Goal: Task Accomplishment & Management: Manage account settings

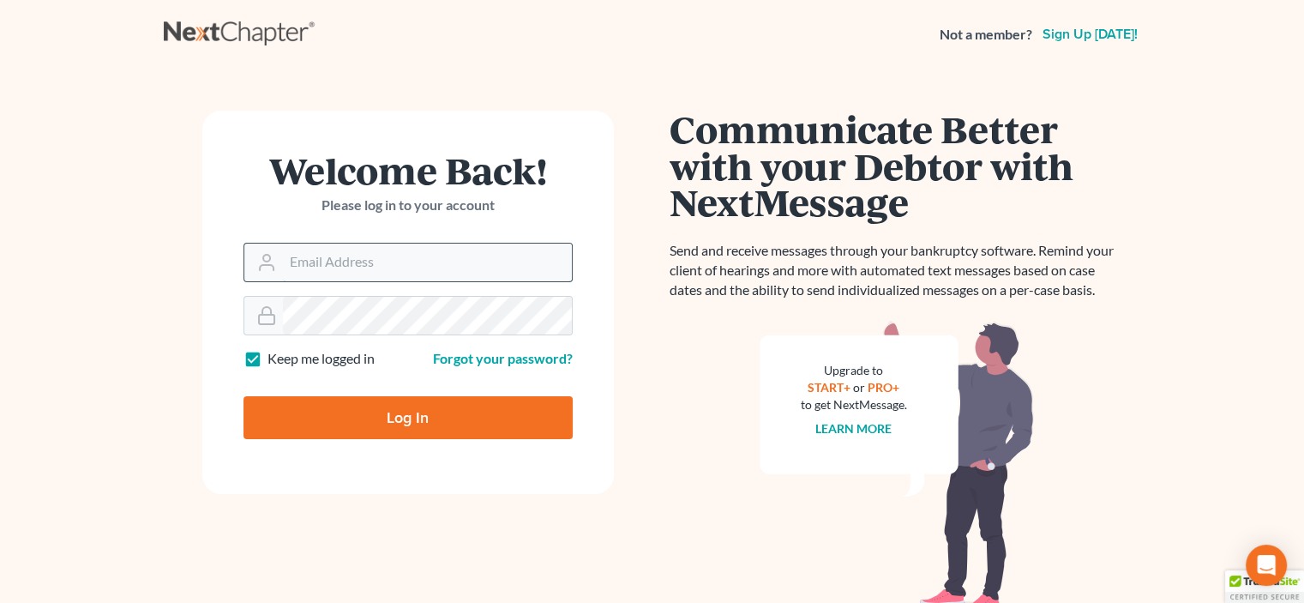
click at [363, 270] on input "Email Address" at bounding box center [427, 263] width 289 height 38
type input "stulegal@ucf.edu"
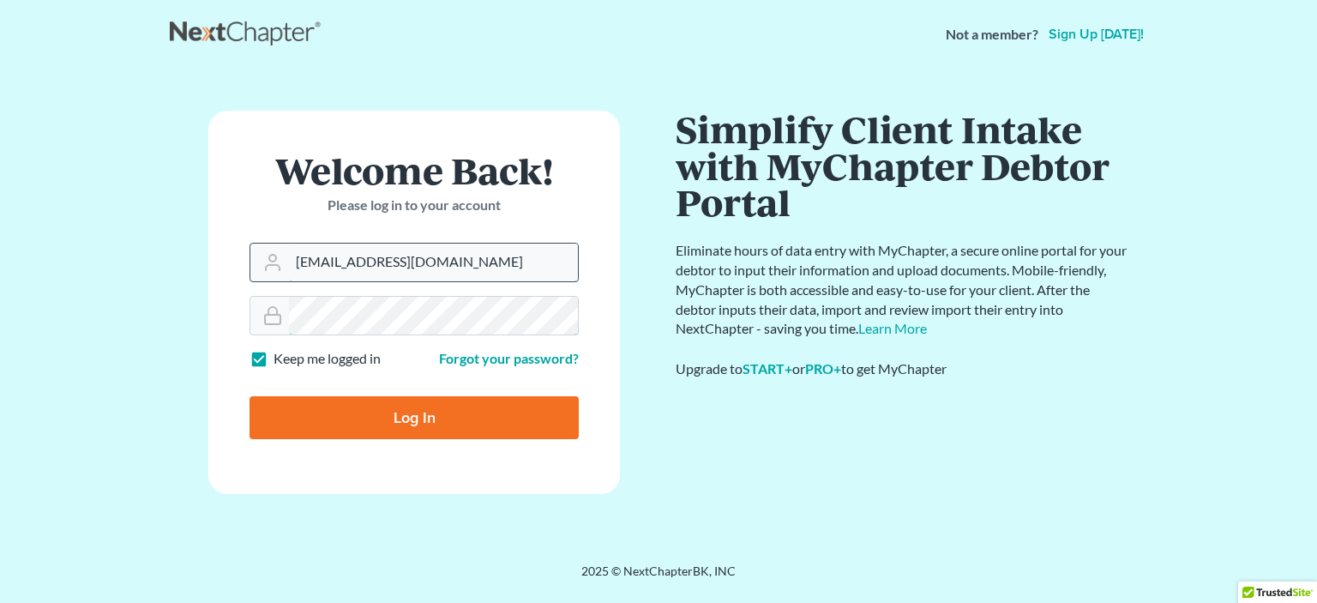
click at [250, 396] on input "Log In" at bounding box center [414, 417] width 329 height 43
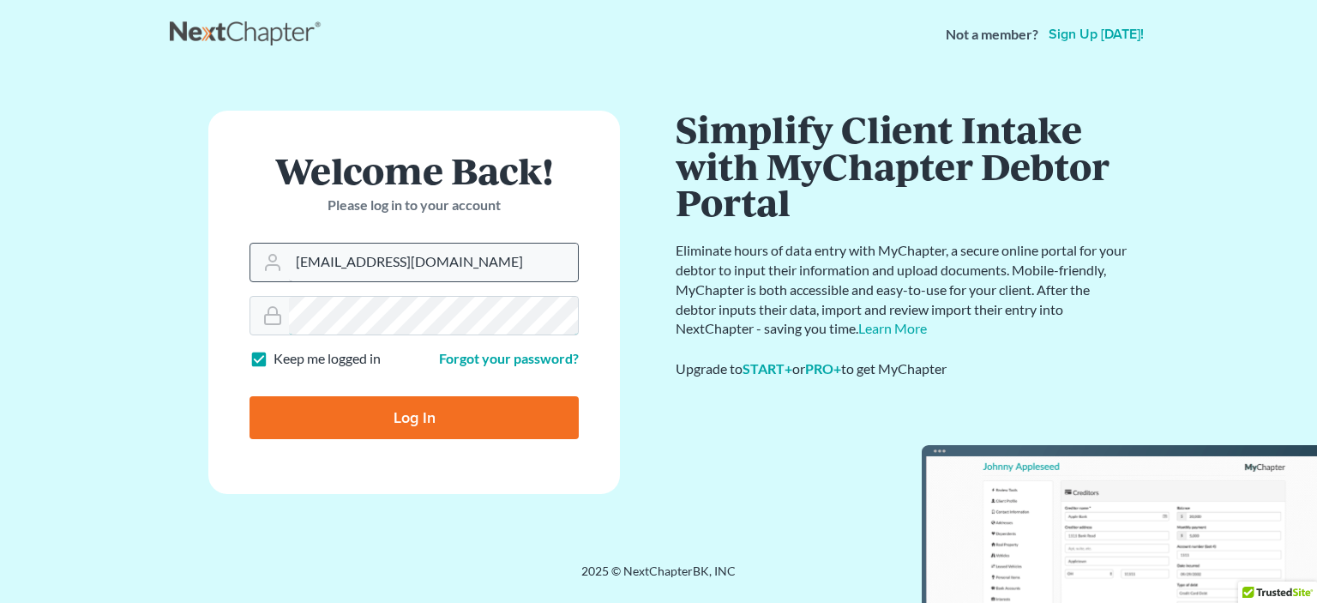
type input "Thinking..."
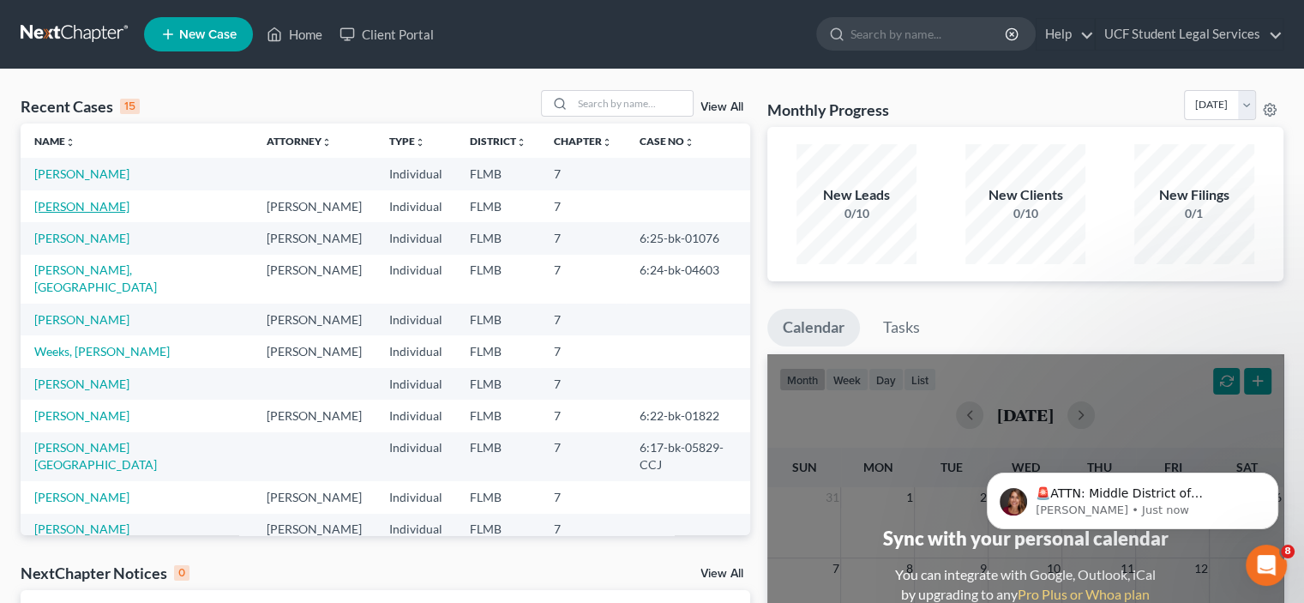
click at [89, 205] on link "[PERSON_NAME]" at bounding box center [81, 206] width 95 height 15
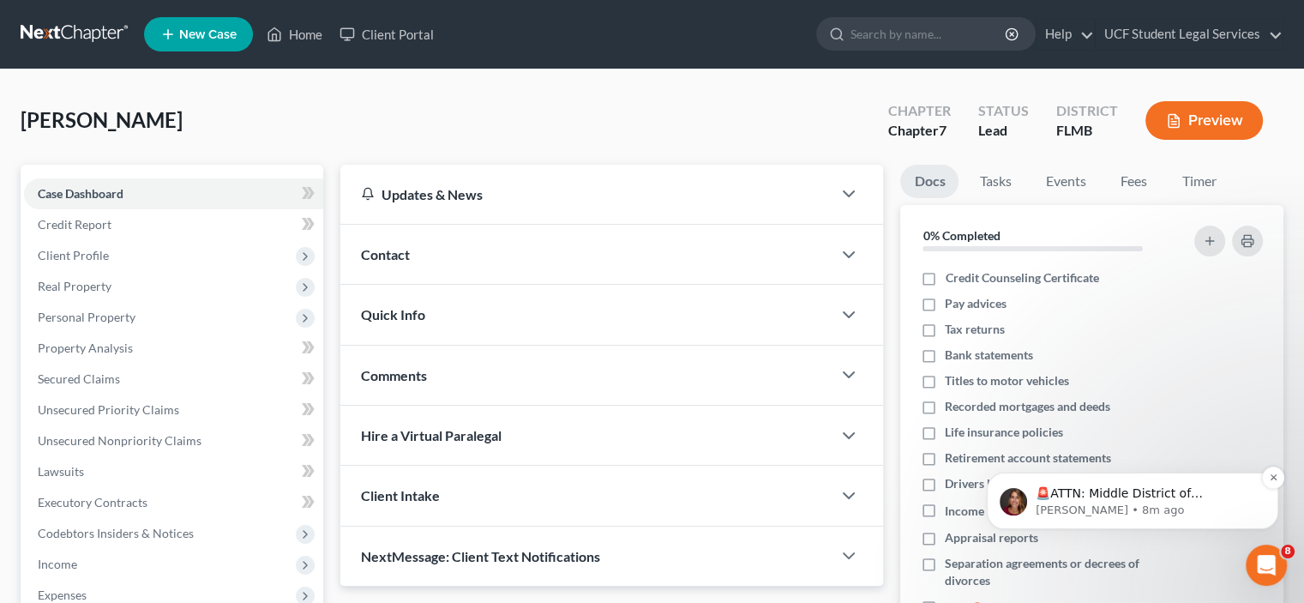
click at [1149, 496] on p "🚨ATTN: Middle District of [US_STATE] The court has added a new Credit Counselin…" at bounding box center [1146, 493] width 221 height 17
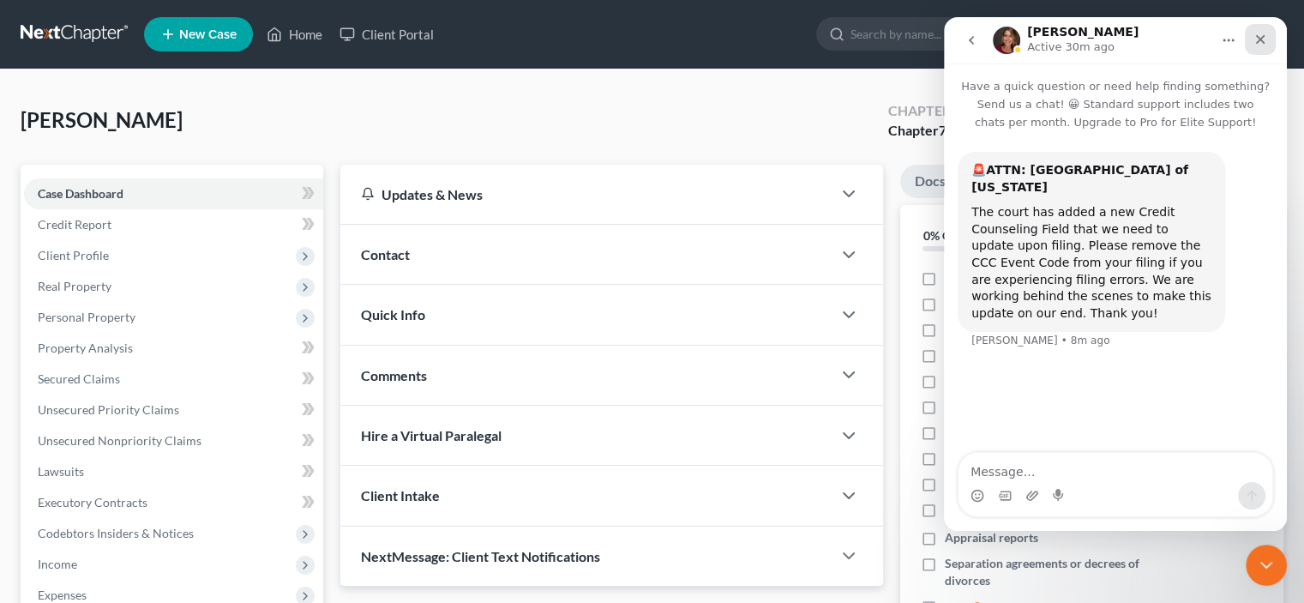
click at [1261, 39] on icon "Close" at bounding box center [1260, 39] width 9 height 9
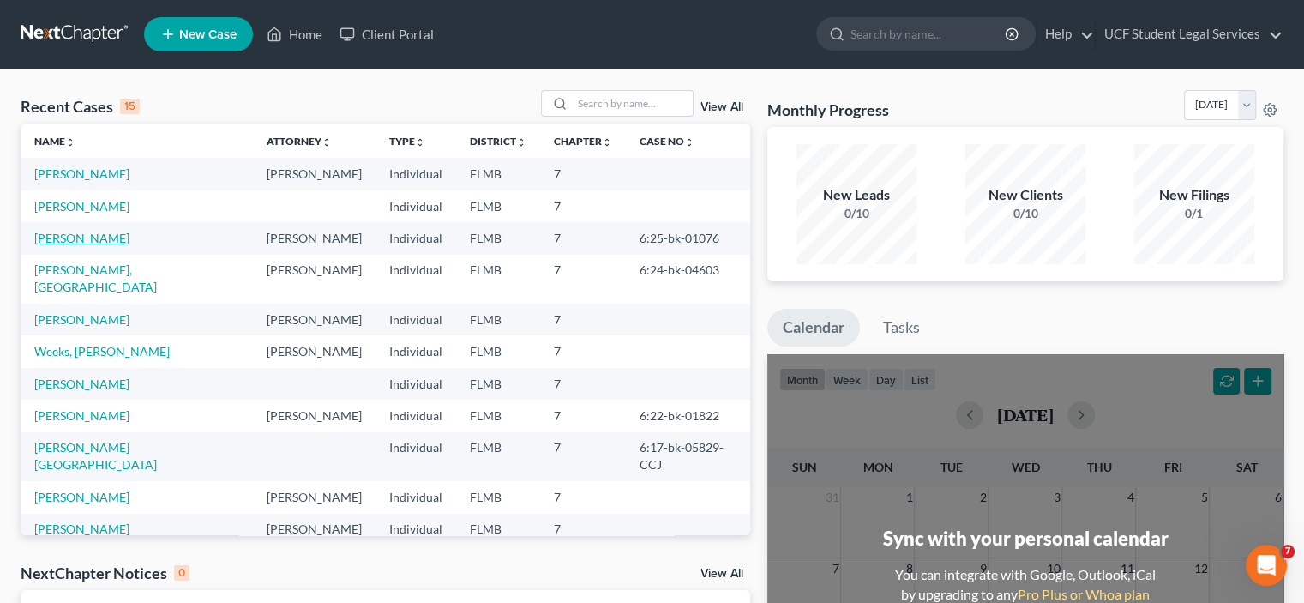
click at [103, 237] on link "[PERSON_NAME]" at bounding box center [81, 238] width 95 height 15
select select "6"
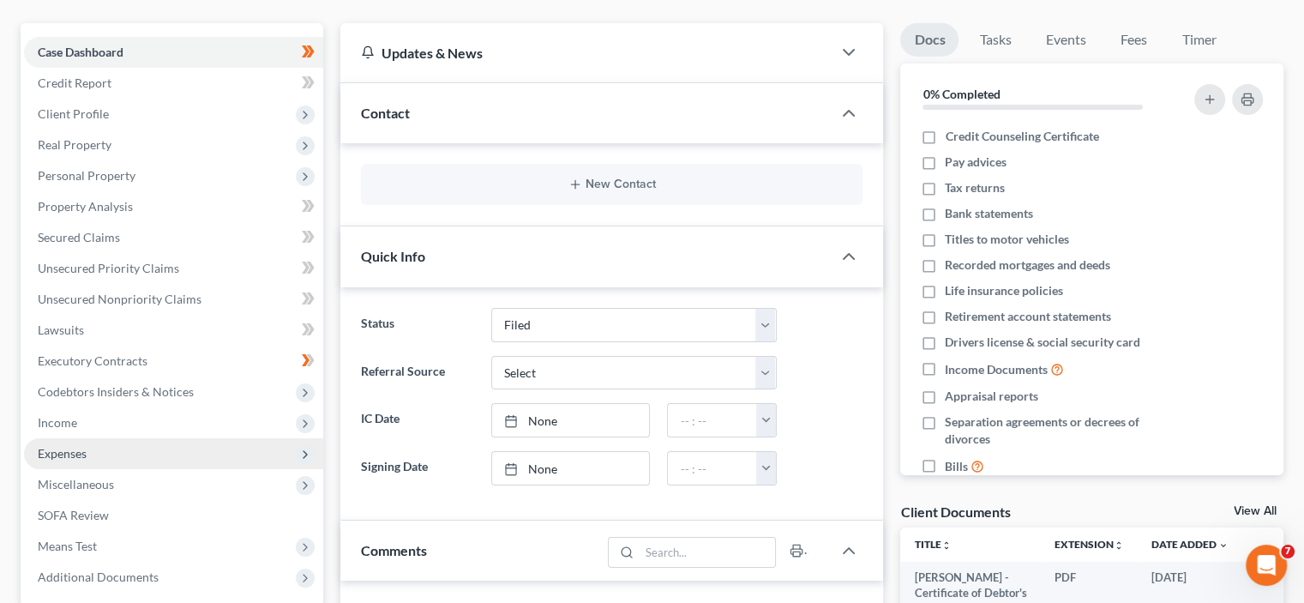
scroll to position [171, 0]
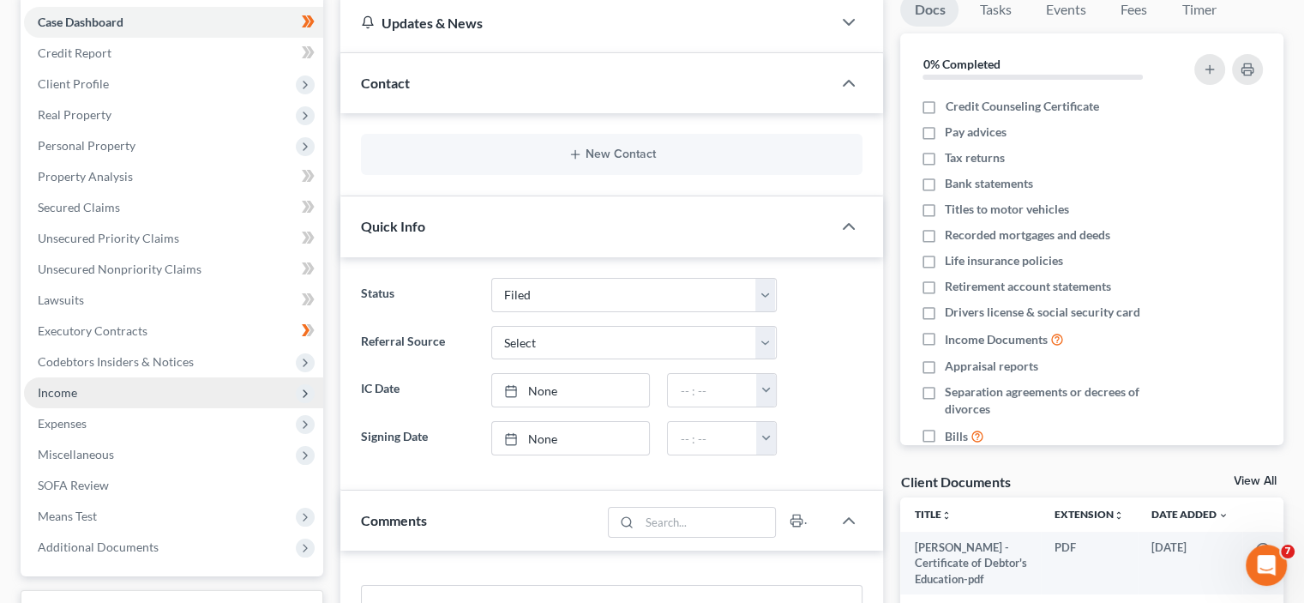
click at [153, 386] on span "Income" at bounding box center [173, 392] width 299 height 31
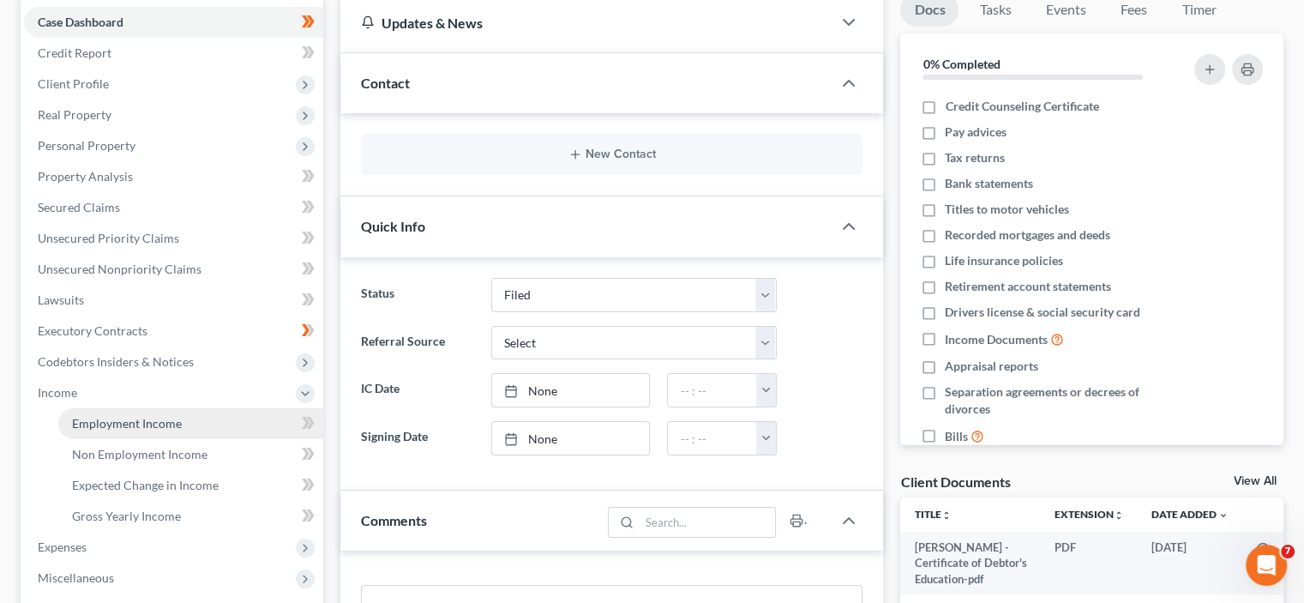
click at [185, 426] on link "Employment Income" at bounding box center [190, 423] width 265 height 31
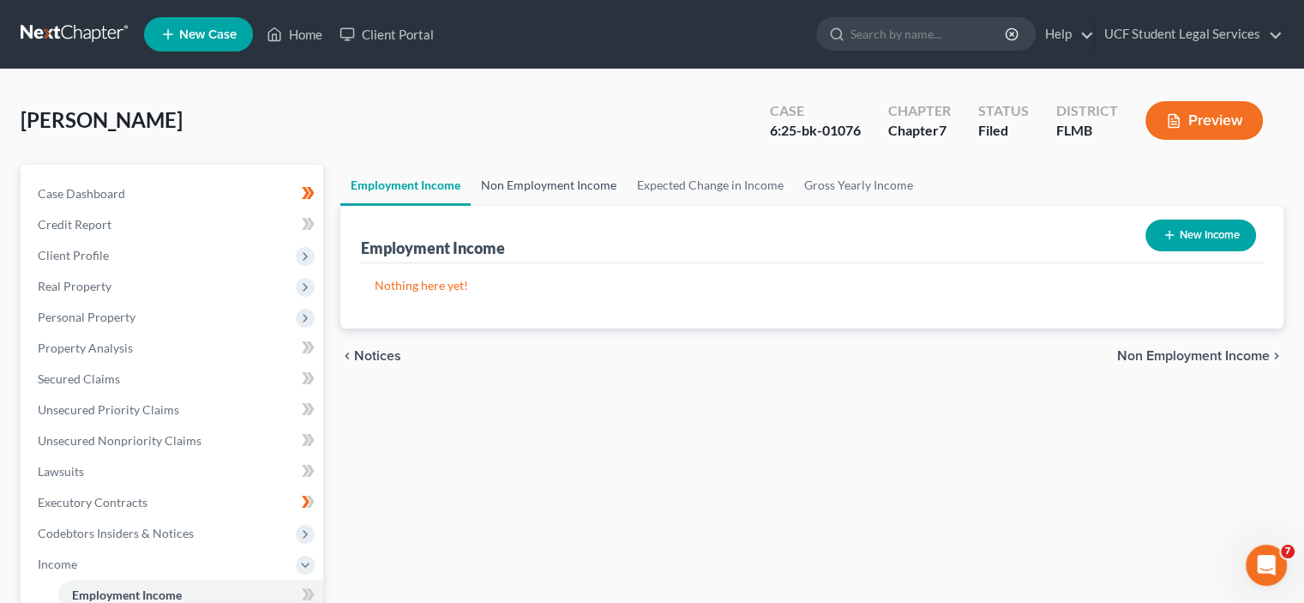
click at [549, 185] on link "Non Employment Income" at bounding box center [549, 185] width 156 height 41
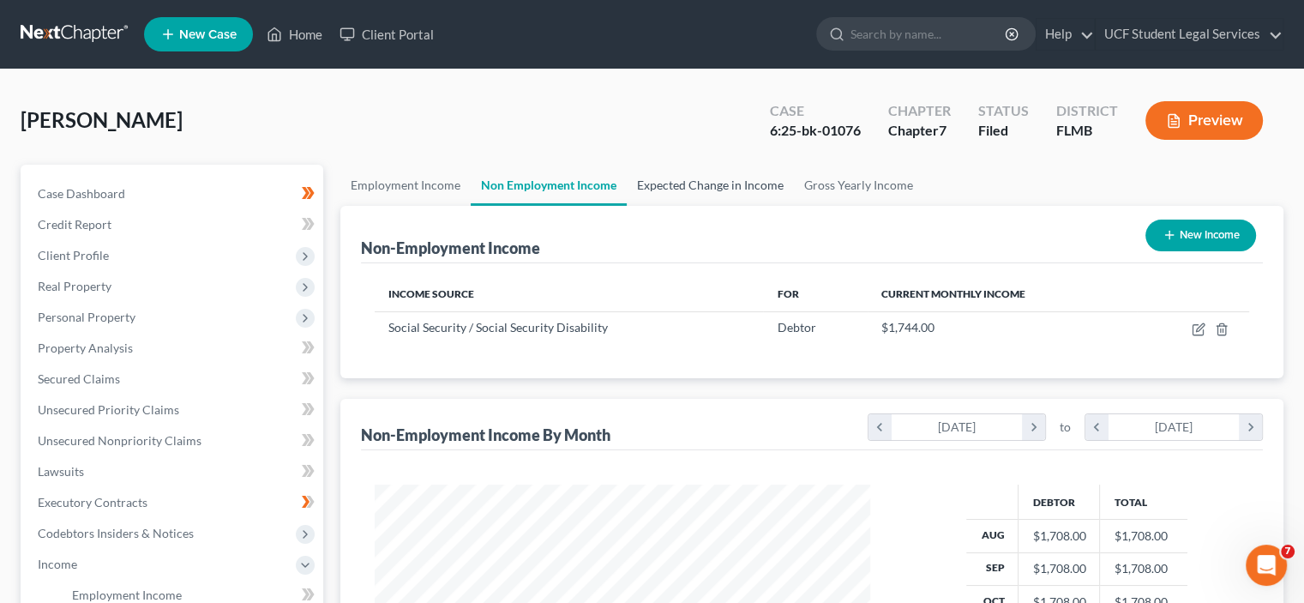
scroll to position [305, 529]
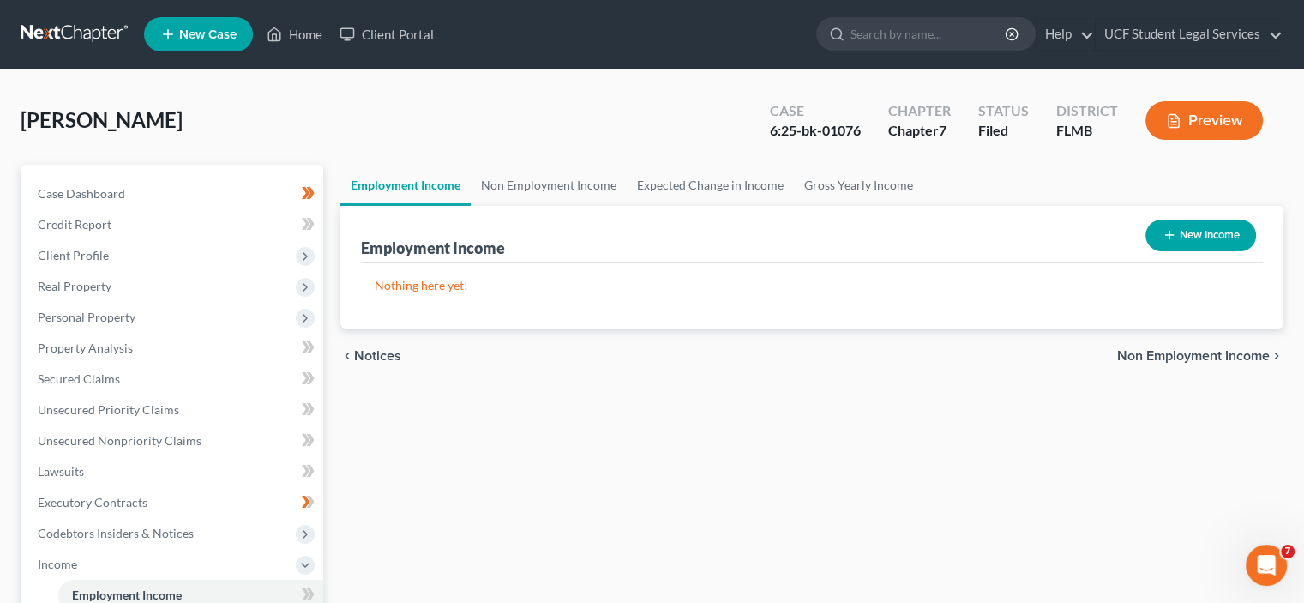
select select "6"
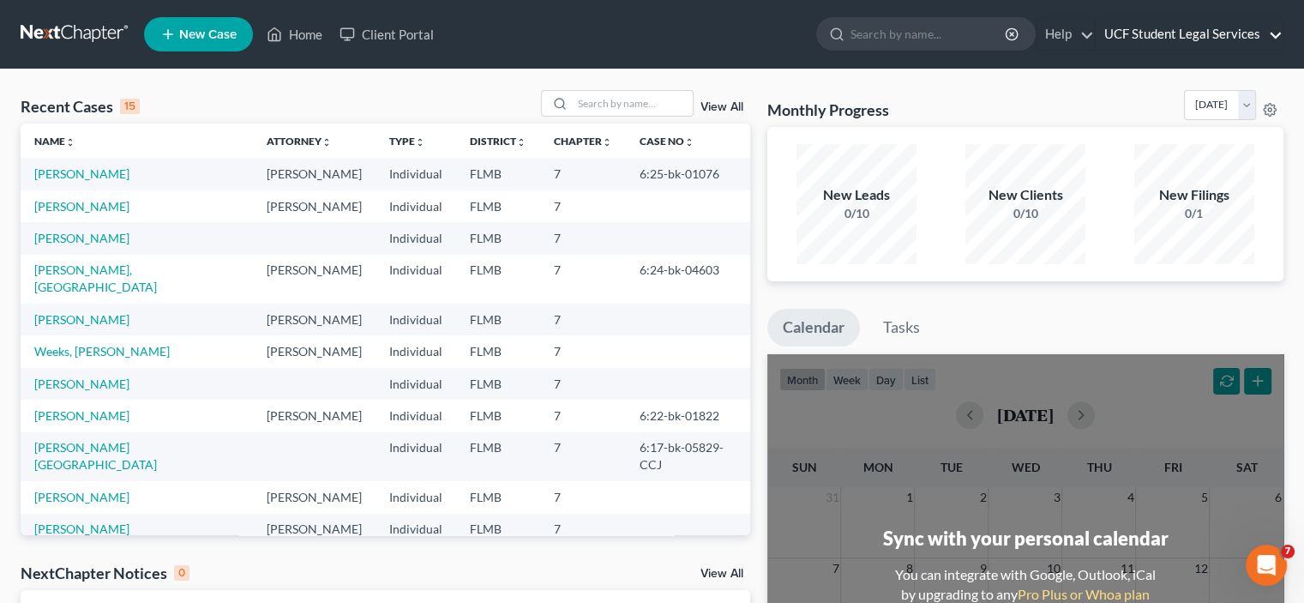
click at [1275, 32] on link "UCF Student Legal Services" at bounding box center [1189, 34] width 187 height 31
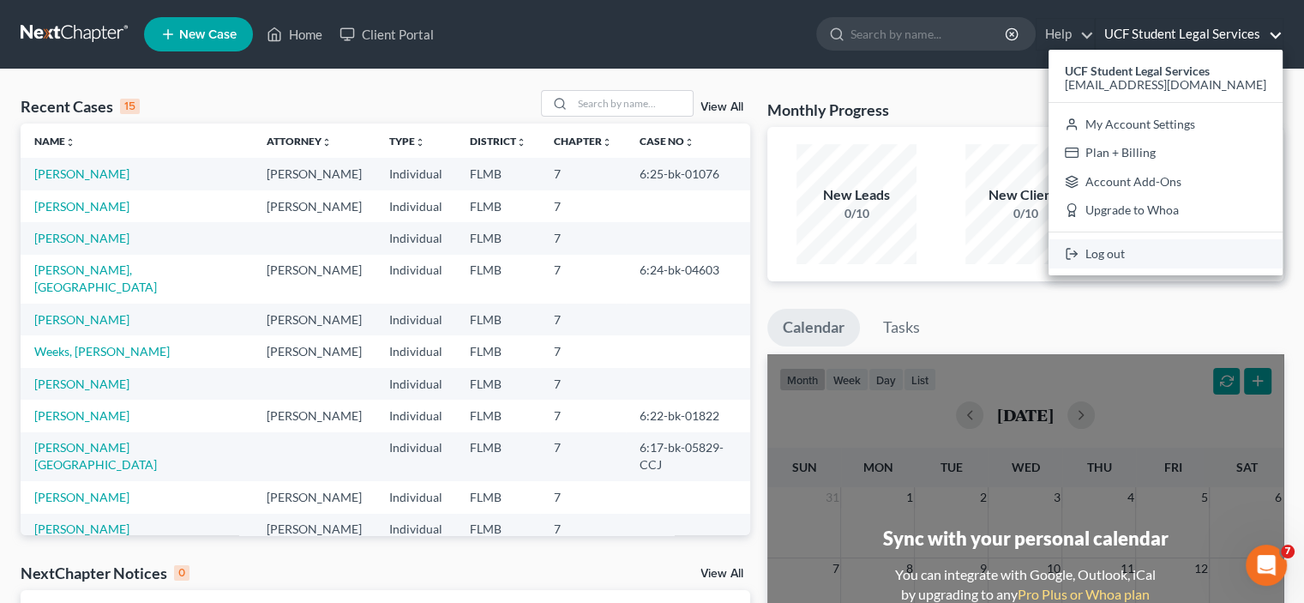
click at [1173, 255] on link "Log out" at bounding box center [1166, 253] width 234 height 29
